Goal: Task Accomplishment & Management: Use online tool/utility

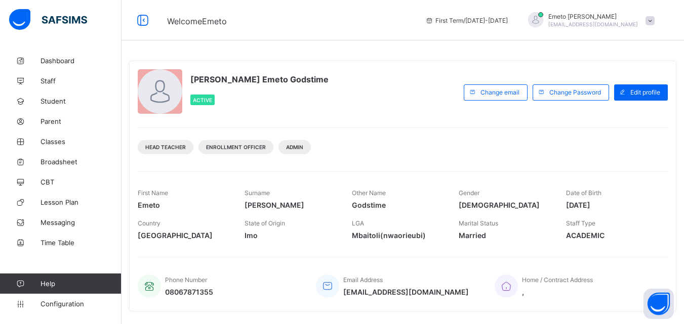
click at [654, 22] on span at bounding box center [649, 20] width 9 height 9
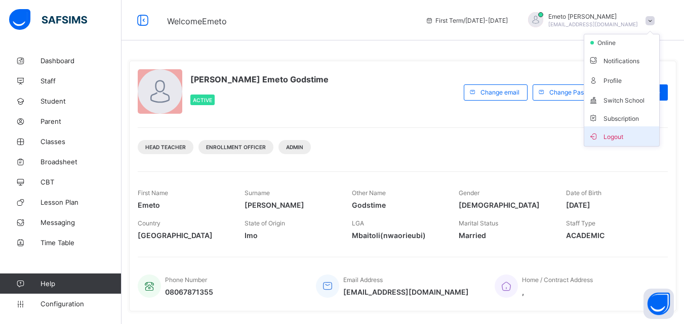
click at [622, 136] on span "Logout" at bounding box center [621, 137] width 67 height 12
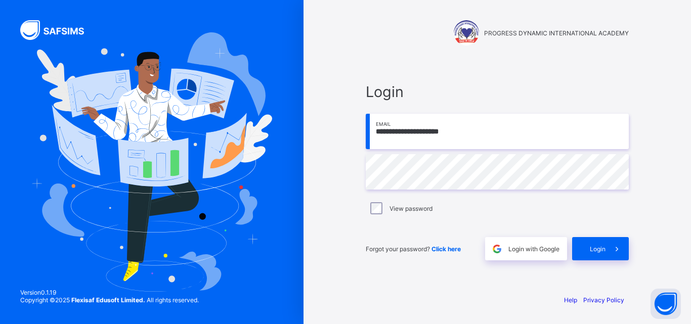
click at [425, 141] on input "**********" at bounding box center [497, 131] width 263 height 35
click at [474, 137] on input "**********" at bounding box center [497, 131] width 263 height 35
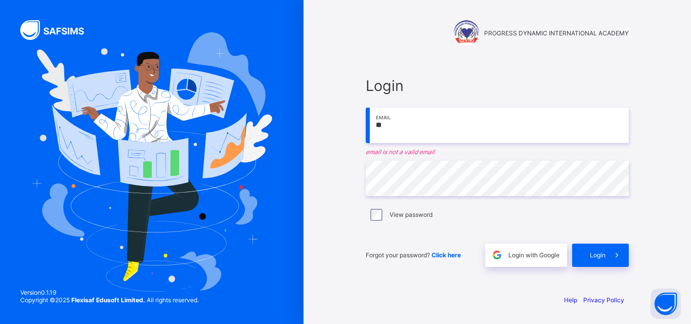
type input "*"
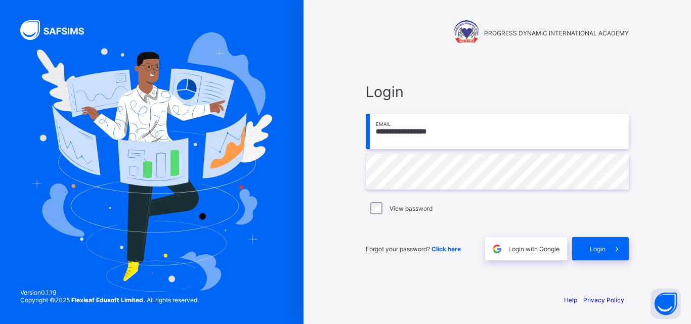
click at [528, 141] on input "**********" at bounding box center [497, 131] width 263 height 35
type input "*"
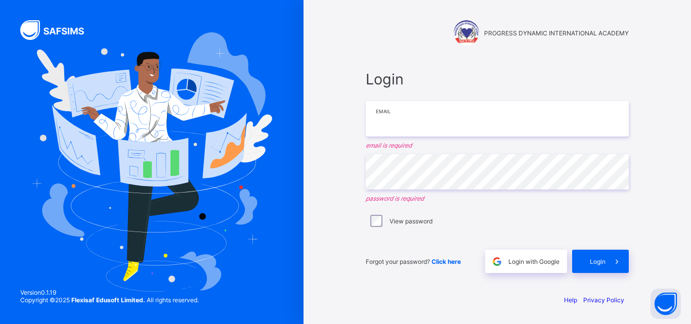
click at [418, 121] on input "email" at bounding box center [497, 118] width 263 height 35
type input "**********"
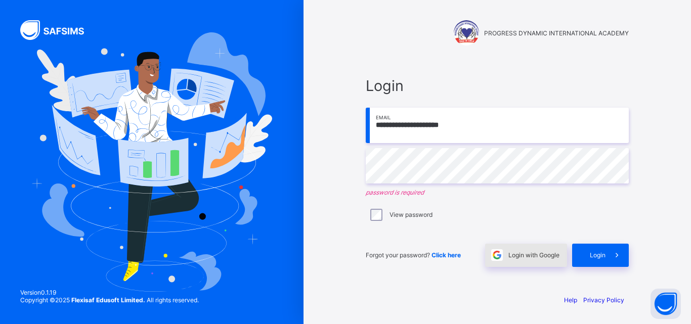
click at [519, 253] on span "Login with Google" at bounding box center [533, 255] width 51 height 8
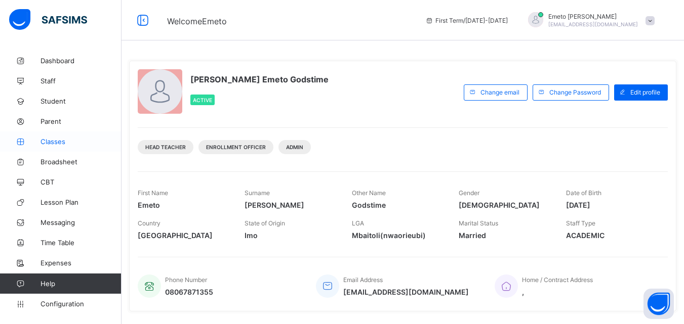
click at [54, 141] on span "Classes" at bounding box center [80, 142] width 81 height 8
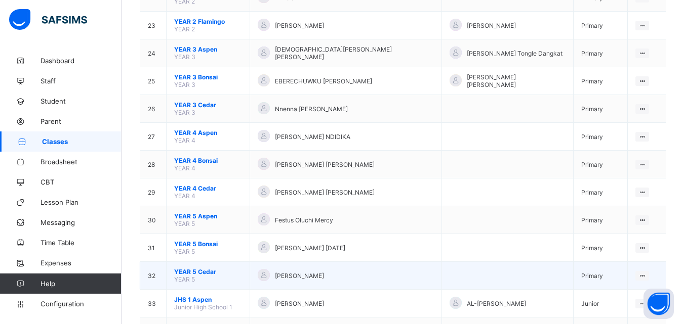
scroll to position [860, 0]
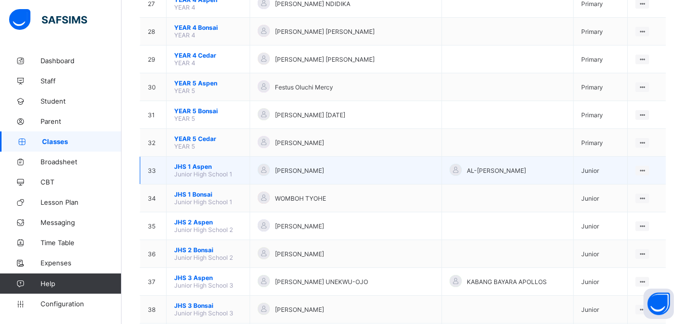
click at [191, 163] on span "JHS 1 Aspen" at bounding box center [208, 167] width 68 height 8
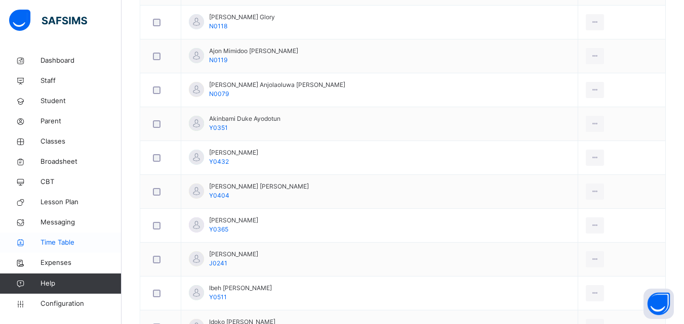
scroll to position [405, 0]
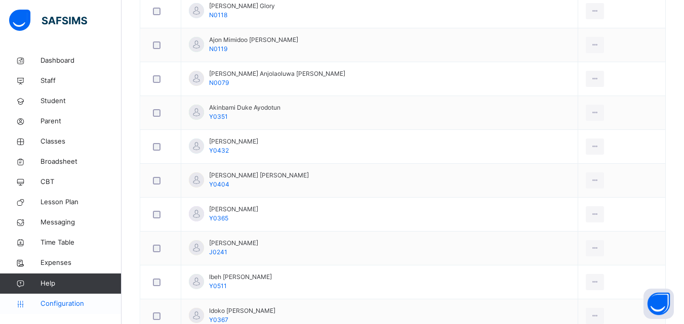
click at [69, 304] on span "Configuration" at bounding box center [80, 304] width 80 height 10
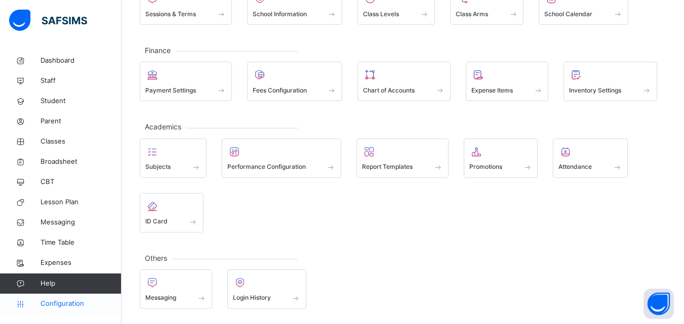
scroll to position [97, 0]
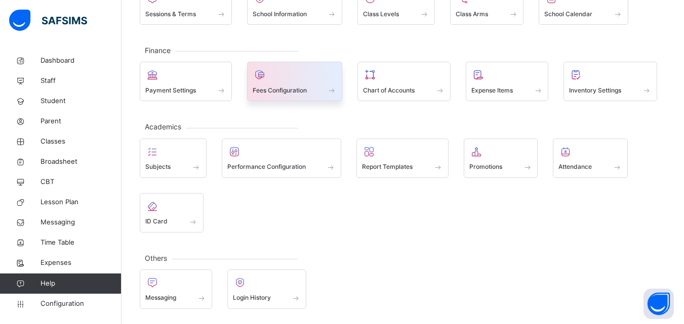
click at [284, 88] on span "Fees Configuration" at bounding box center [279, 90] width 54 height 9
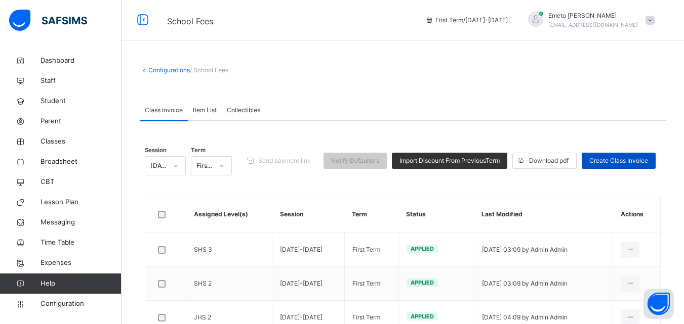
click at [621, 161] on span "Create Class Invoice" at bounding box center [618, 160] width 59 height 9
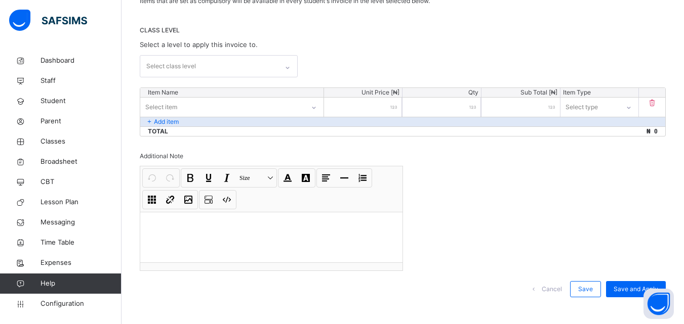
scroll to position [101, 0]
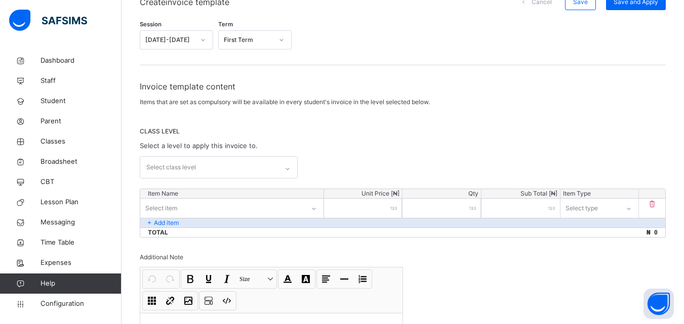
click at [287, 167] on icon at bounding box center [287, 169] width 6 height 10
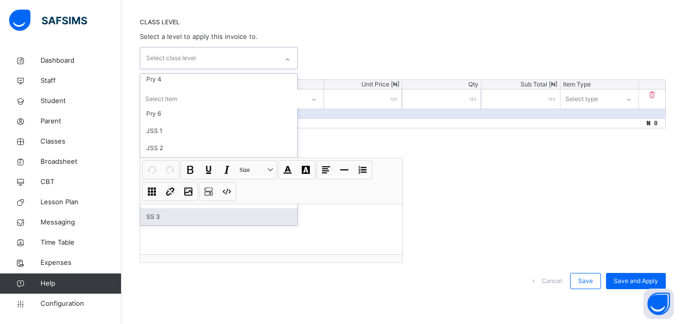
scroll to position [74, 0]
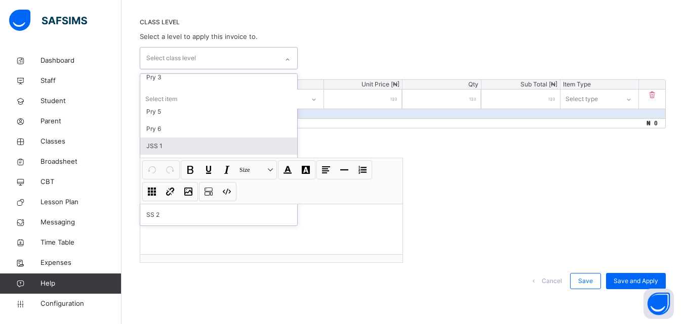
click at [164, 144] on div "JSS 1" at bounding box center [218, 146] width 157 height 17
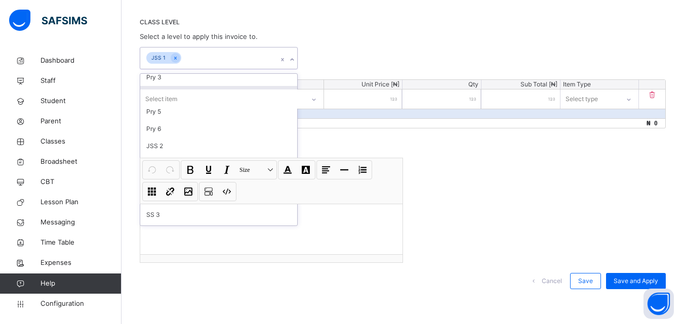
click at [316, 59] on div "option JSS 1, selected. option Pry 4 focused, 6 of 19. 18 results available. Us…" at bounding box center [403, 58] width 526 height 22
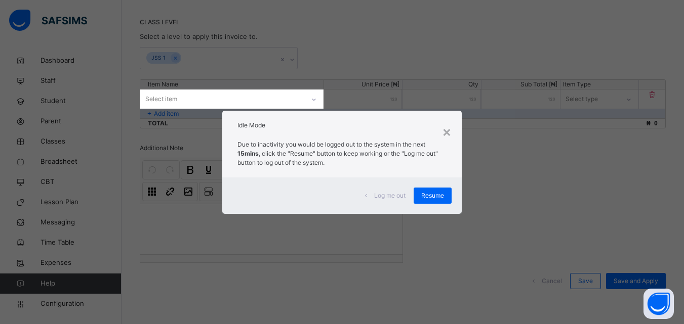
click at [424, 201] on div "Resume" at bounding box center [432, 196] width 38 height 16
click at [429, 198] on span "Resume" at bounding box center [432, 195] width 23 height 9
click at [429, 196] on span "Resume" at bounding box center [432, 195] width 23 height 9
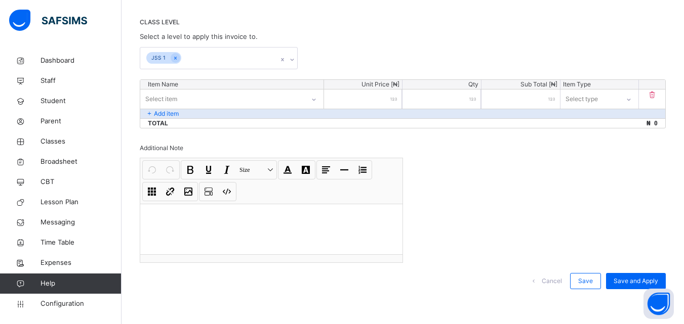
click at [293, 58] on icon at bounding box center [292, 60] width 6 height 10
click at [295, 59] on icon at bounding box center [292, 60] width 6 height 10
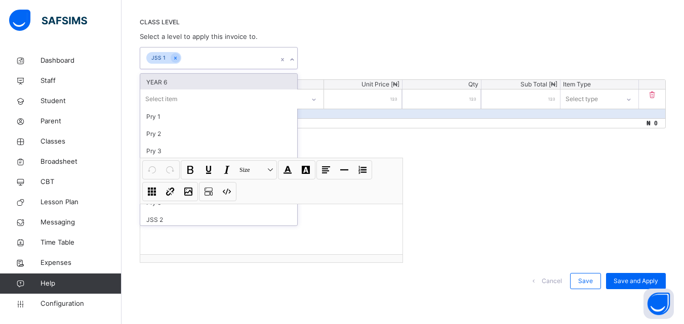
click at [294, 59] on icon at bounding box center [292, 60] width 6 height 10
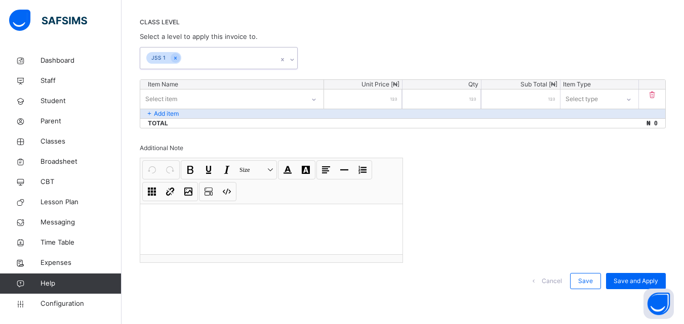
click at [294, 58] on icon at bounding box center [292, 60] width 6 height 10
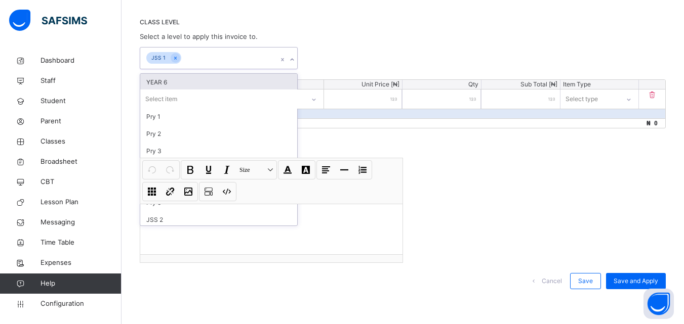
click at [295, 58] on icon at bounding box center [292, 60] width 6 height 10
click at [295, 94] on div "Select item" at bounding box center [222, 99] width 164 height 16
click at [336, 41] on div "CLASS LEVEL Select a level to apply this invoice to. option JSS 1, selected. op…" at bounding box center [403, 44] width 526 height 52
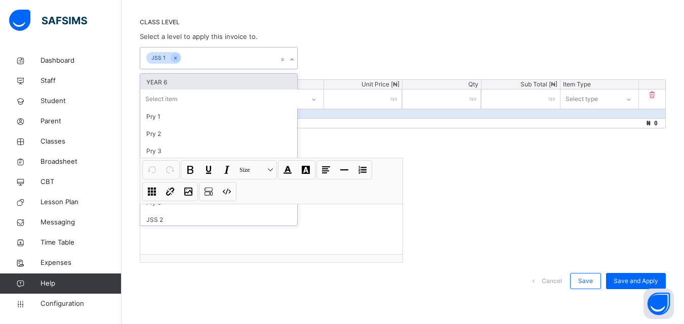
click at [336, 41] on div "CLASS LEVEL Select a level to apply this invoice to. option JSS 1, selected. op…" at bounding box center [403, 44] width 526 height 52
click at [361, 49] on div "option JSS 1, selected. option YEAR 6 focused, 1 of 19. 18 results available. U…" at bounding box center [403, 58] width 526 height 22
click at [293, 59] on icon at bounding box center [292, 60] width 6 height 10
click at [519, 177] on div "Session 2025-2026 Term First Term Invoice template content Items that are set a…" at bounding box center [403, 105] width 526 height 389
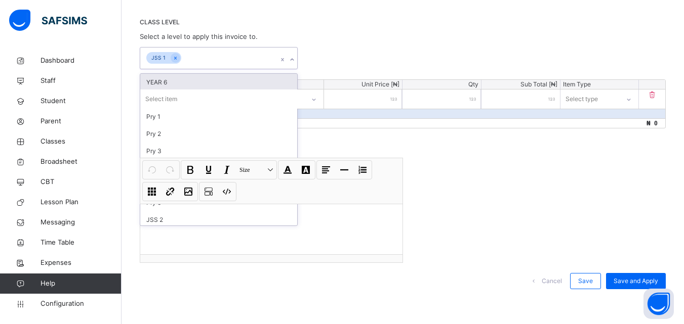
click at [518, 178] on div "Session 2025-2026 Term First Term Invoice template content Items that are set a…" at bounding box center [403, 105] width 526 height 389
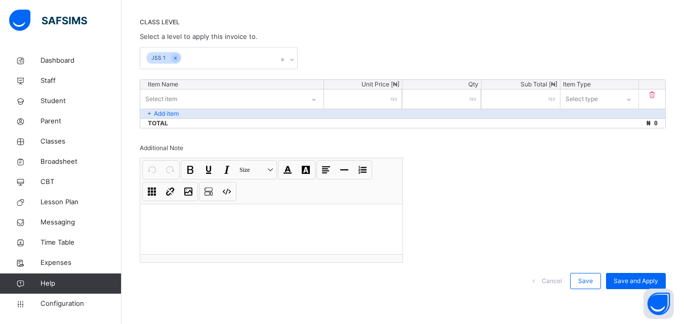
click at [518, 178] on div "Session 2025-2026 Term First Term Invoice template content Items that are set a…" at bounding box center [403, 105] width 526 height 389
drag, startPoint x: 518, startPoint y: 178, endPoint x: 507, endPoint y: 195, distance: 20.4
click at [517, 178] on div "Session 2025-2026 Term First Term Invoice template content Items that are set a…" at bounding box center [403, 105] width 526 height 389
